Goal: Task Accomplishment & Management: Manage account settings

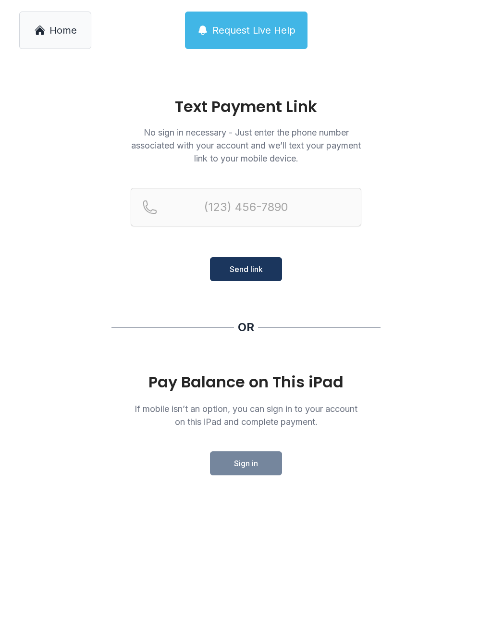
click at [53, 38] on link "Home" at bounding box center [55, 30] width 72 height 37
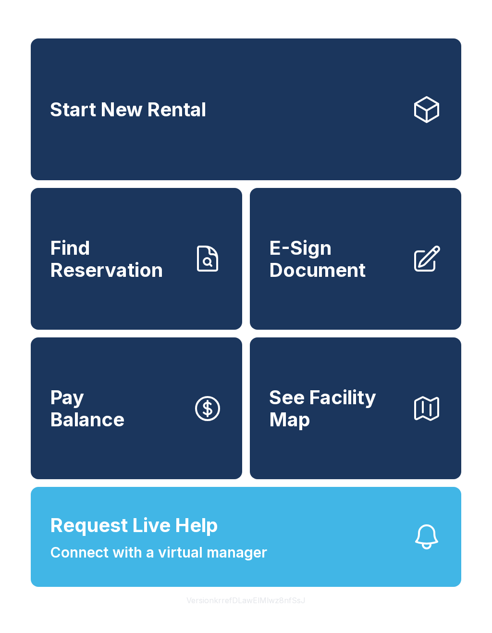
click at [196, 110] on span "Start New Rental" at bounding box center [128, 110] width 156 height 22
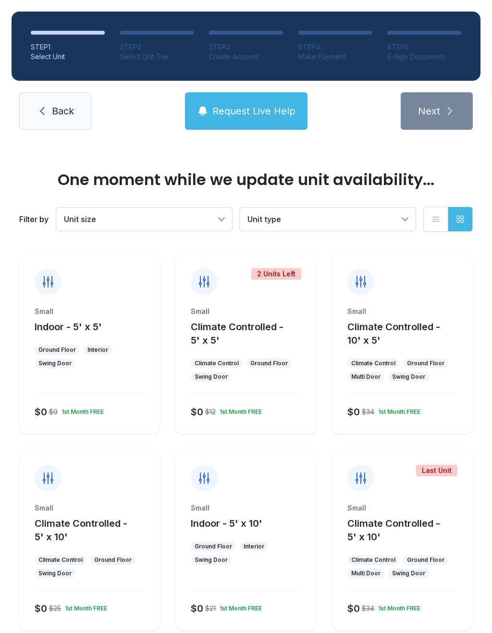
click at [47, 105] on link "Back" at bounding box center [55, 110] width 72 height 37
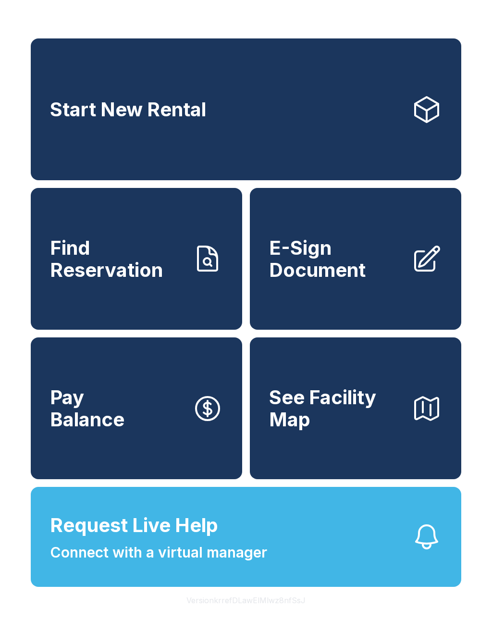
click at [142, 281] on span "Find Reservation" at bounding box center [117, 259] width 135 height 44
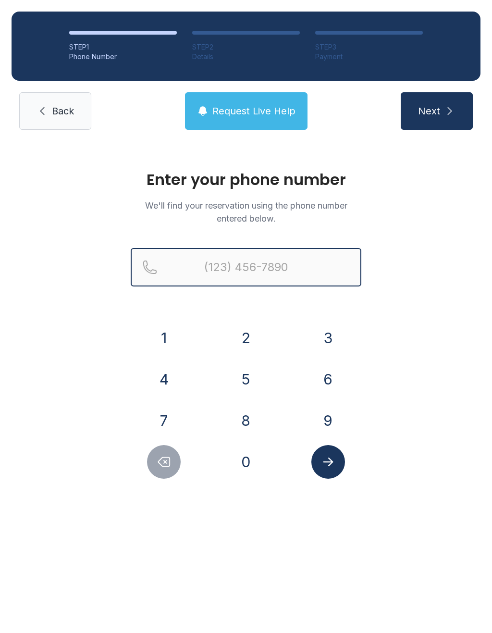
click at [236, 260] on input "Reservation phone number" at bounding box center [246, 267] width 231 height 38
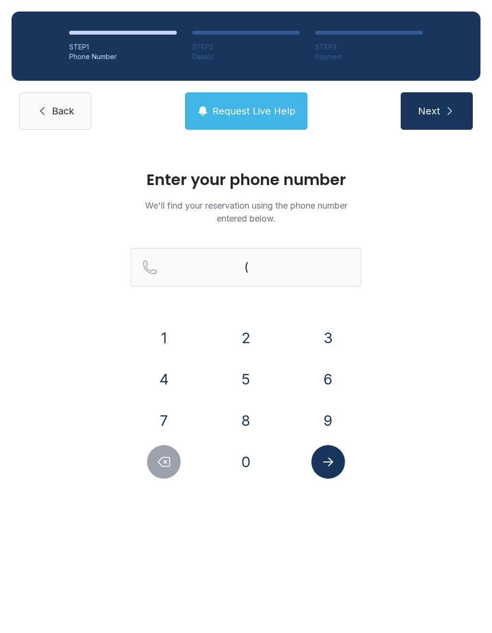
click at [242, 334] on button "2" at bounding box center [246, 338] width 34 height 34
click at [331, 324] on button "3" at bounding box center [328, 338] width 34 height 34
click at [340, 390] on button "6" at bounding box center [328, 379] width 34 height 34
click at [172, 454] on button "Delete number" at bounding box center [164, 462] width 34 height 34
click at [339, 413] on button "9" at bounding box center [328, 421] width 34 height 34
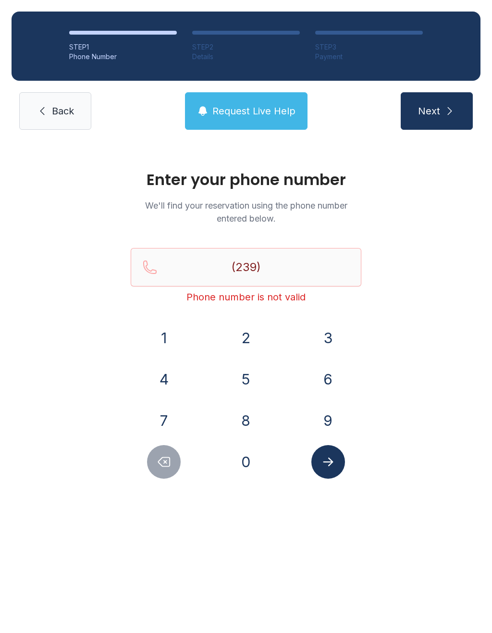
click at [166, 383] on button "4" at bounding box center [164, 379] width 34 height 34
click at [250, 377] on button "5" at bounding box center [246, 379] width 34 height 34
click at [254, 463] on button "0" at bounding box center [246, 462] width 34 height 34
click at [168, 412] on button "7" at bounding box center [164, 421] width 34 height 34
click at [176, 414] on button "7" at bounding box center [164, 421] width 34 height 34
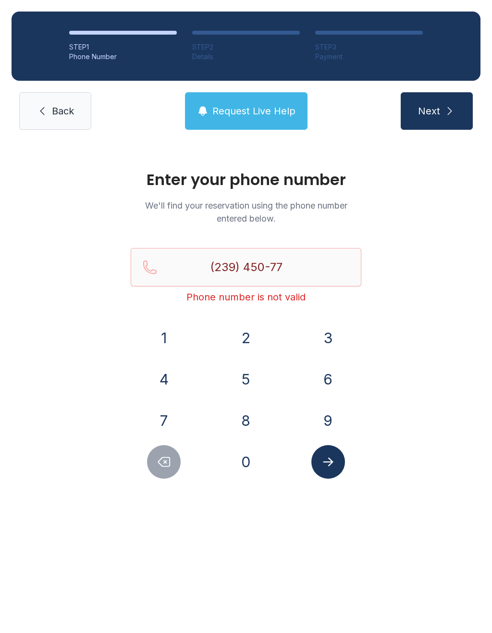
click at [252, 374] on button "5" at bounding box center [246, 379] width 34 height 34
click at [337, 377] on button "6" at bounding box center [328, 379] width 34 height 34
type input "[PHONE_NUMBER]"
click at [337, 456] on button "Submit lookup form" at bounding box center [328, 462] width 34 height 34
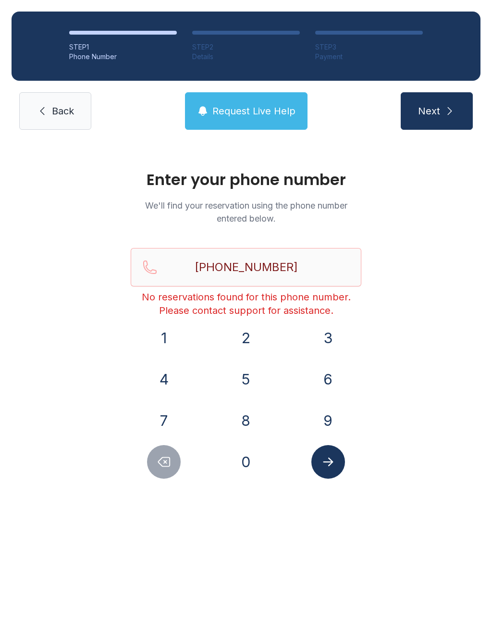
click at [60, 117] on span "Back" at bounding box center [63, 110] width 22 height 13
